Goal: Information Seeking & Learning: Learn about a topic

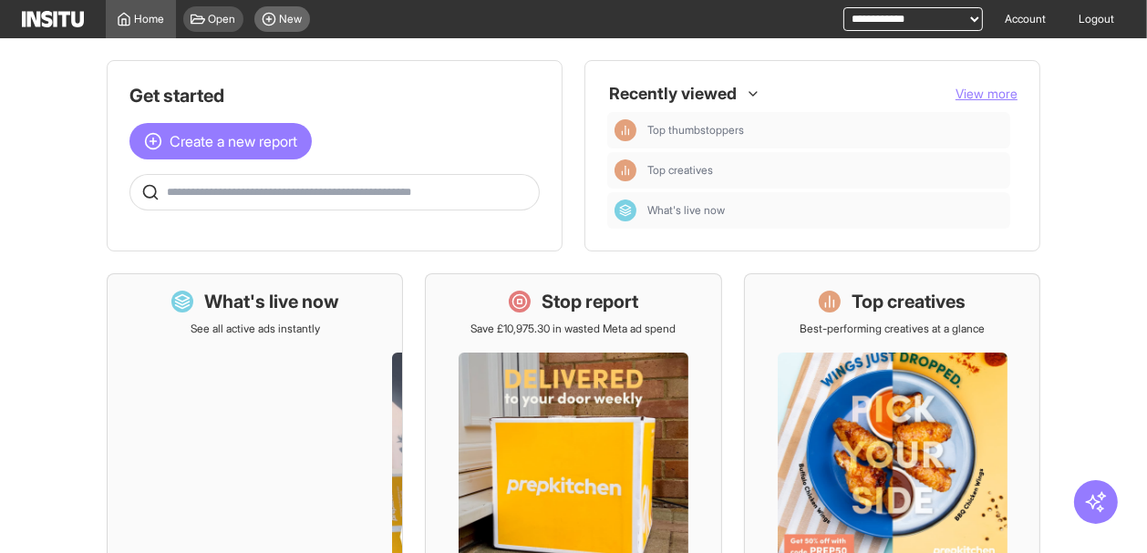
click at [287, 26] on div "New" at bounding box center [282, 19] width 56 height 26
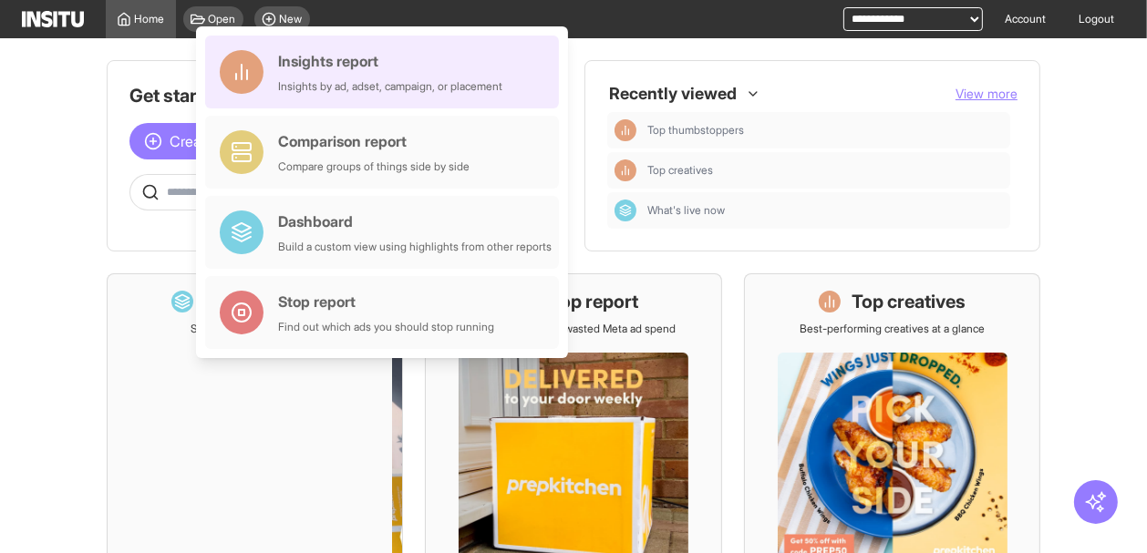
drag, startPoint x: 299, startPoint y: 58, endPoint x: 373, endPoint y: 75, distance: 75.6
click at [299, 59] on div "Insights report" at bounding box center [390, 61] width 224 height 22
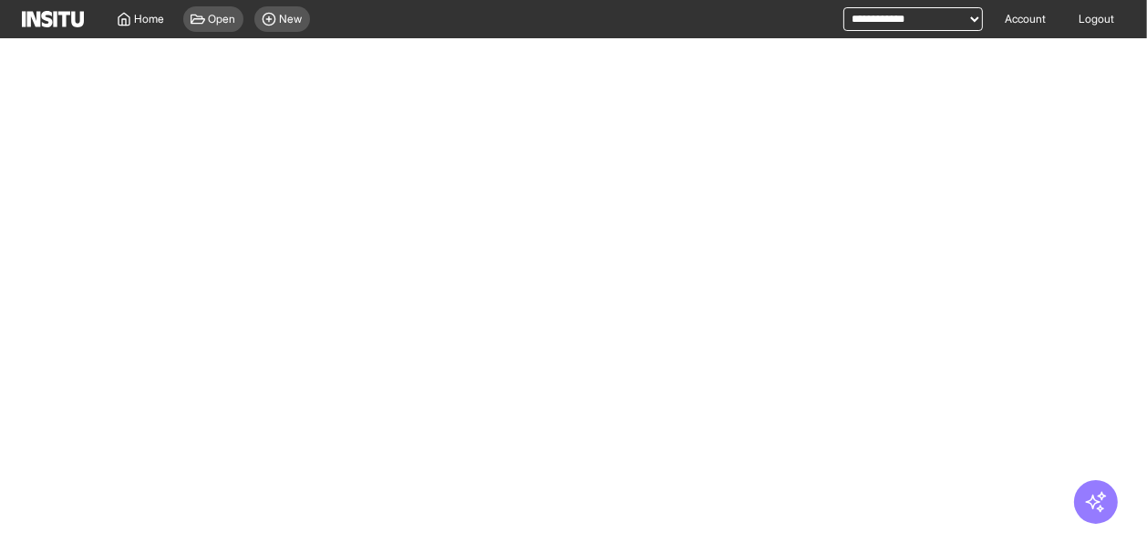
select select "**"
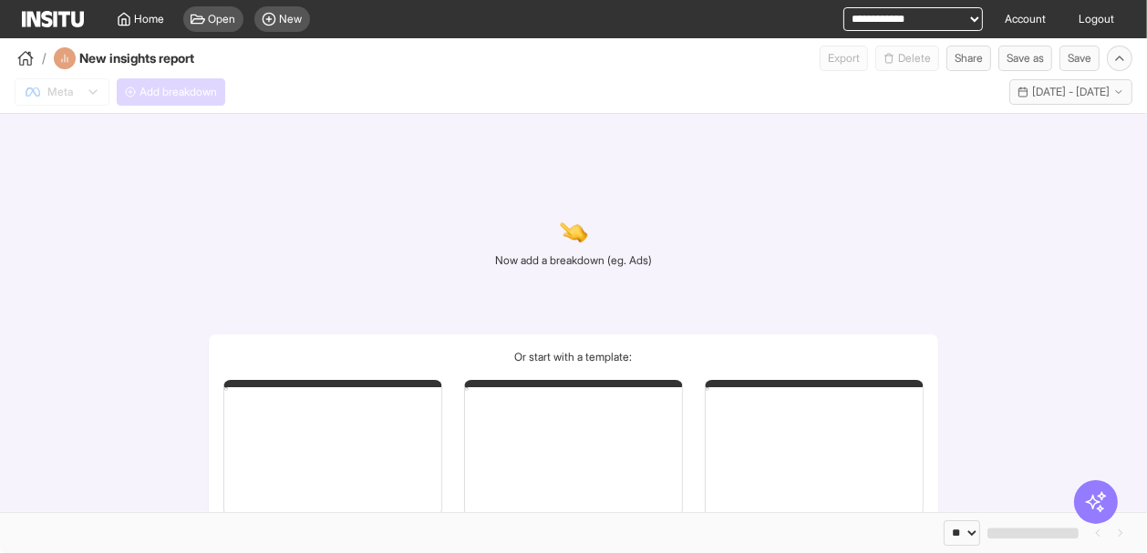
select select "**"
click at [204, 102] on button "Add breakdown" at bounding box center [171, 91] width 108 height 27
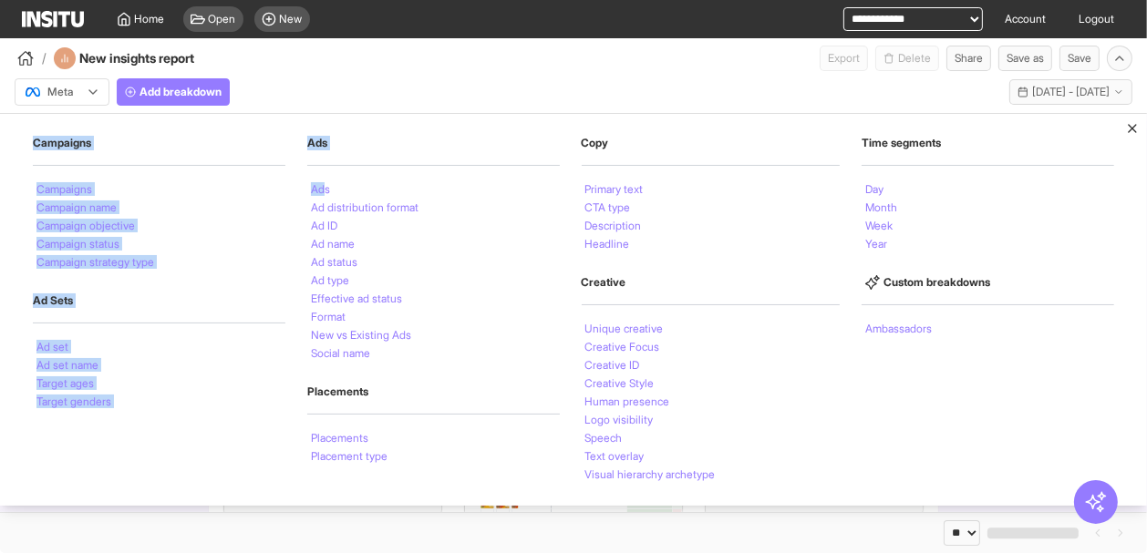
drag, startPoint x: 322, startPoint y: 183, endPoint x: 355, endPoint y: 87, distance: 102.0
click at [355, 87] on div "Meta Add breakdown Campaigns Campaigns Campaign name Campaign objective Campaig…" at bounding box center [573, 88] width 1147 height 35
click at [325, 187] on li "Ads" at bounding box center [320, 189] width 19 height 11
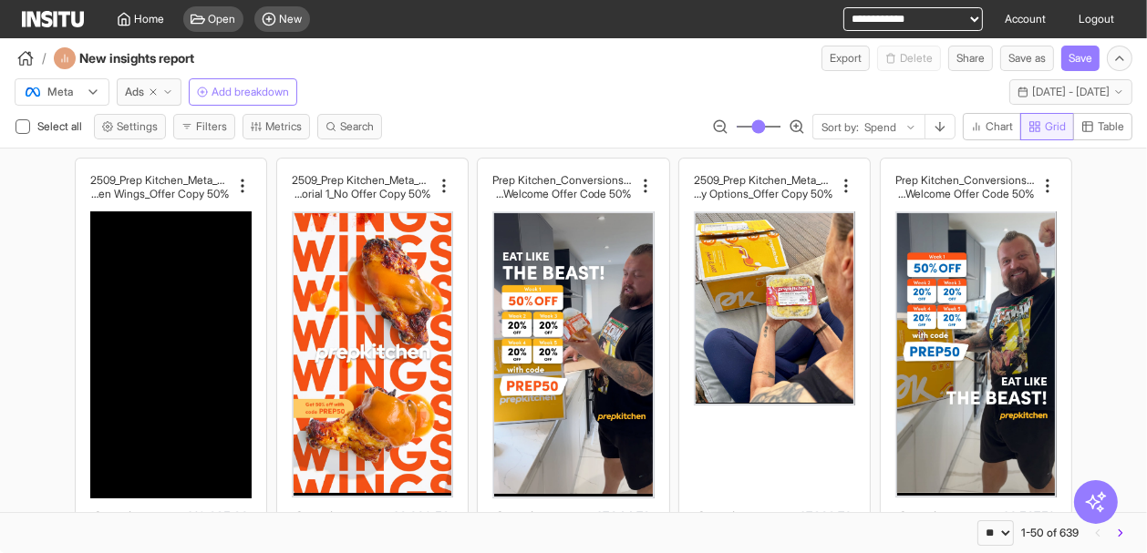
click at [1051, 124] on span "Grid" at bounding box center [1055, 126] width 21 height 15
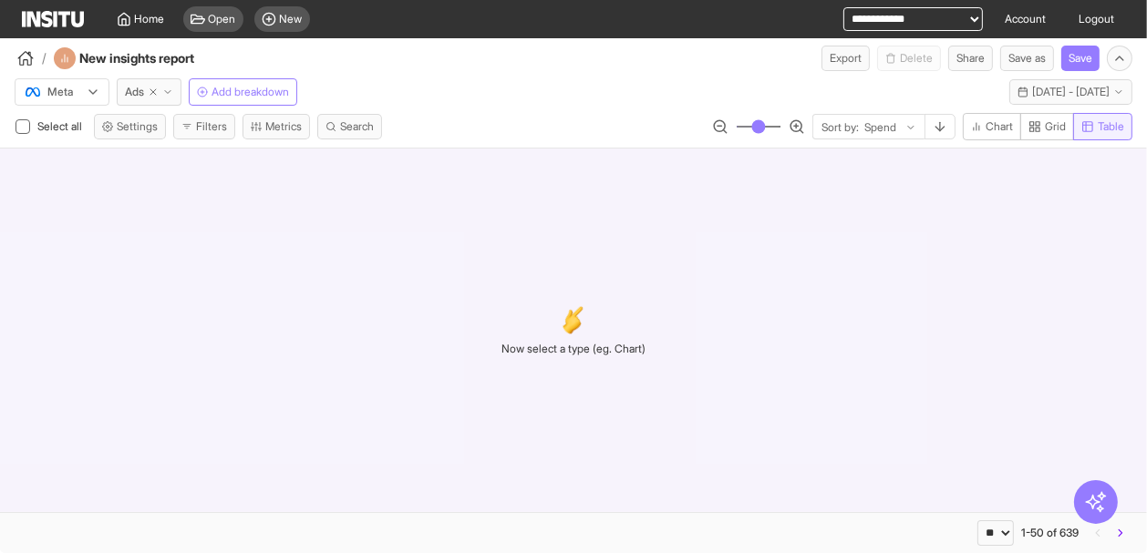
click at [1105, 128] on span "Table" at bounding box center [1110, 126] width 26 height 15
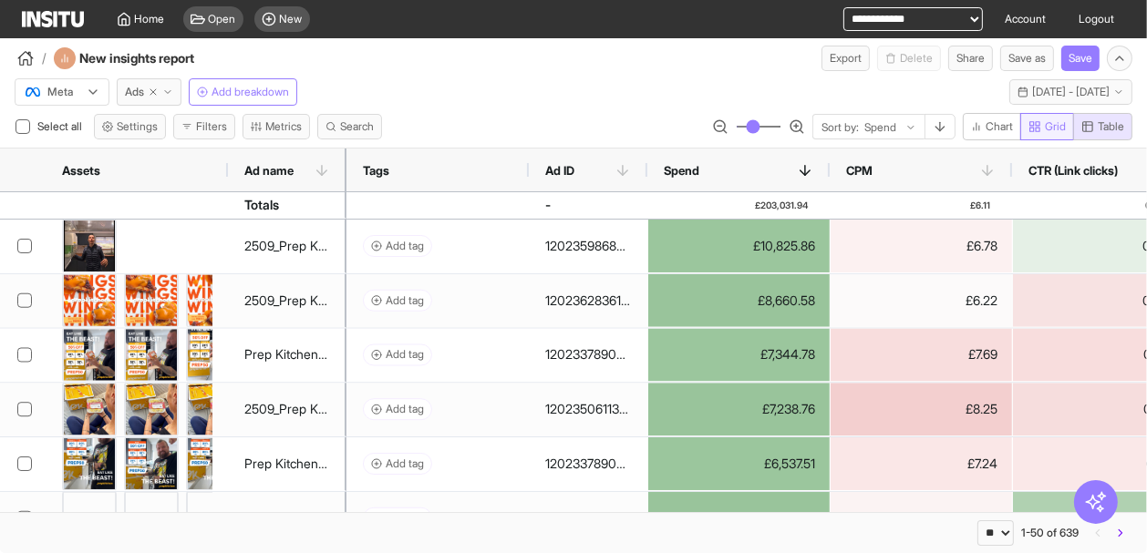
click at [1041, 126] on span "Grid" at bounding box center [1046, 126] width 37 height 15
